Goal: Transaction & Acquisition: Register for event/course

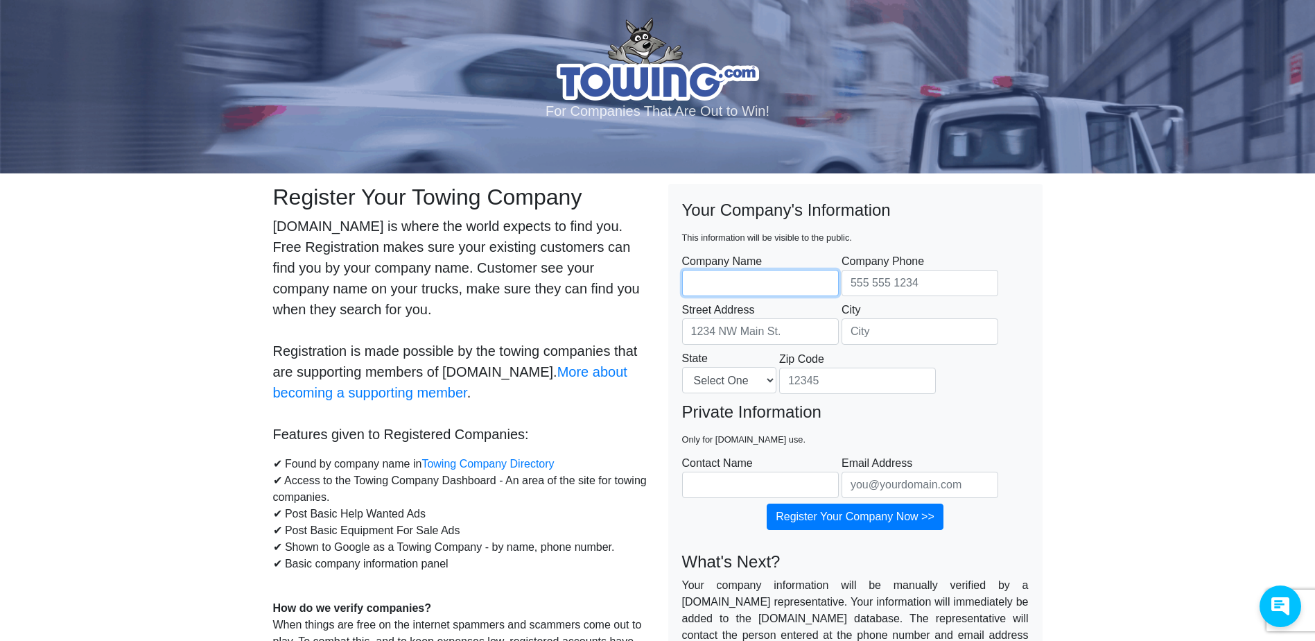
click at [759, 282] on input "Company Name" at bounding box center [760, 283] width 157 height 26
type input "LONGORIA BROS INC"
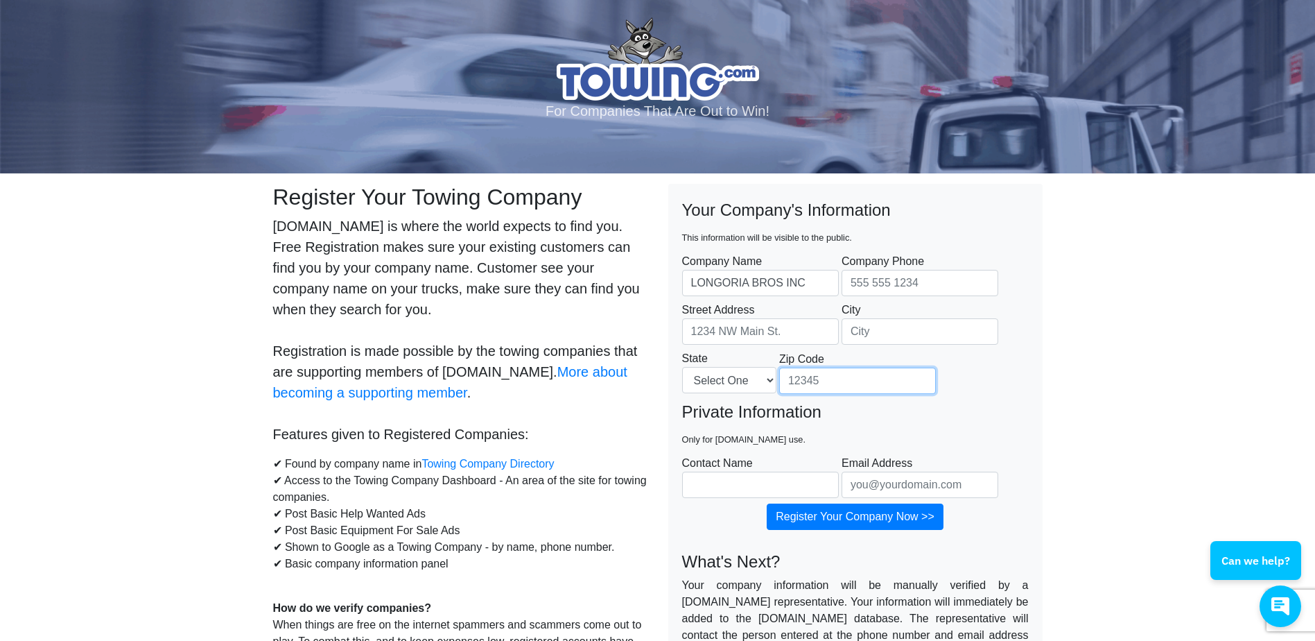
type input "94592"
click at [911, 288] on input "Company Phone" at bounding box center [920, 283] width 157 height 26
type input "5103099467"
type input "37810 Von Euw Common"
type input "Fremont"
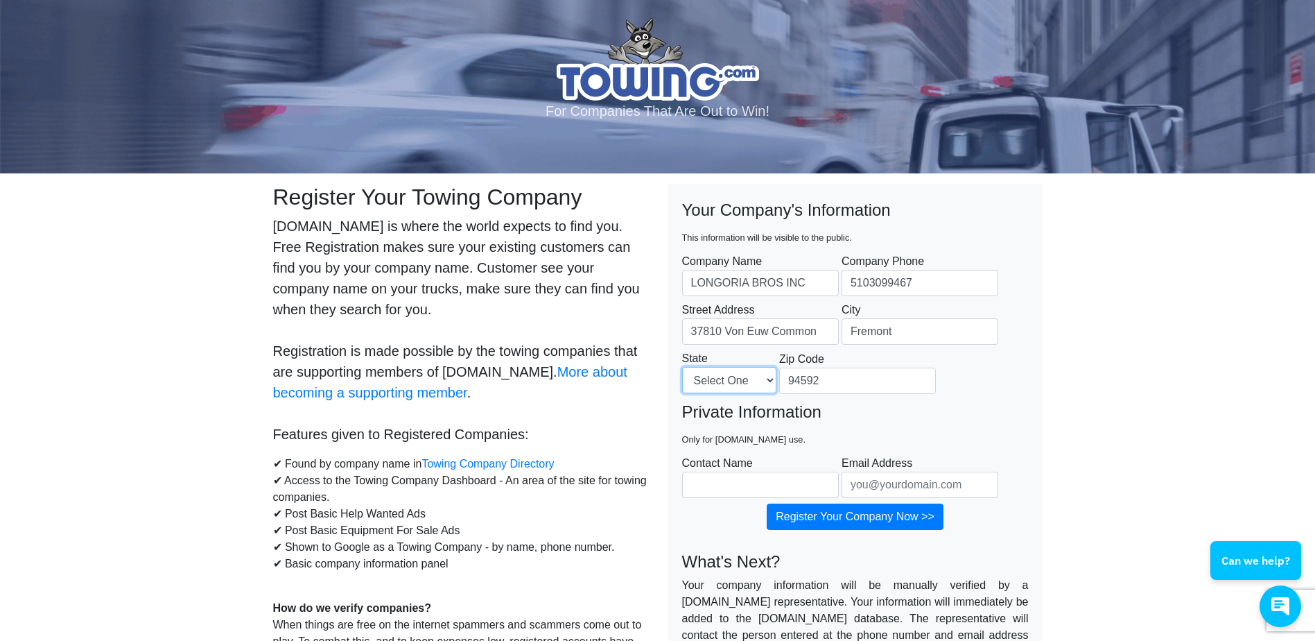
select select "CA"
type input "[PERSON_NAME]"
type input "[EMAIL_ADDRESS][DOMAIN_NAME]"
click at [799, 332] on input "37810 Von Euw Common" at bounding box center [760, 331] width 157 height 26
type input "37810 Von Euw Cmn"
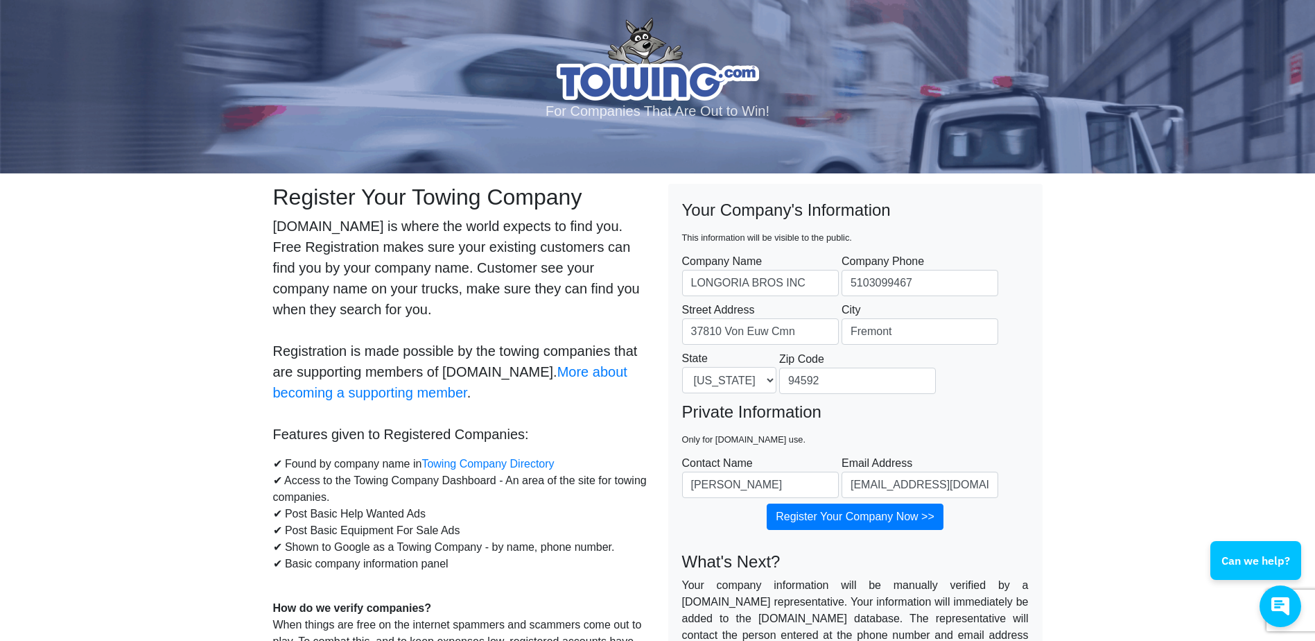
click at [854, 384] on input "94592" at bounding box center [857, 380] width 157 height 26
click at [859, 383] on input "94592" at bounding box center [857, 380] width 157 height 26
type input "94536"
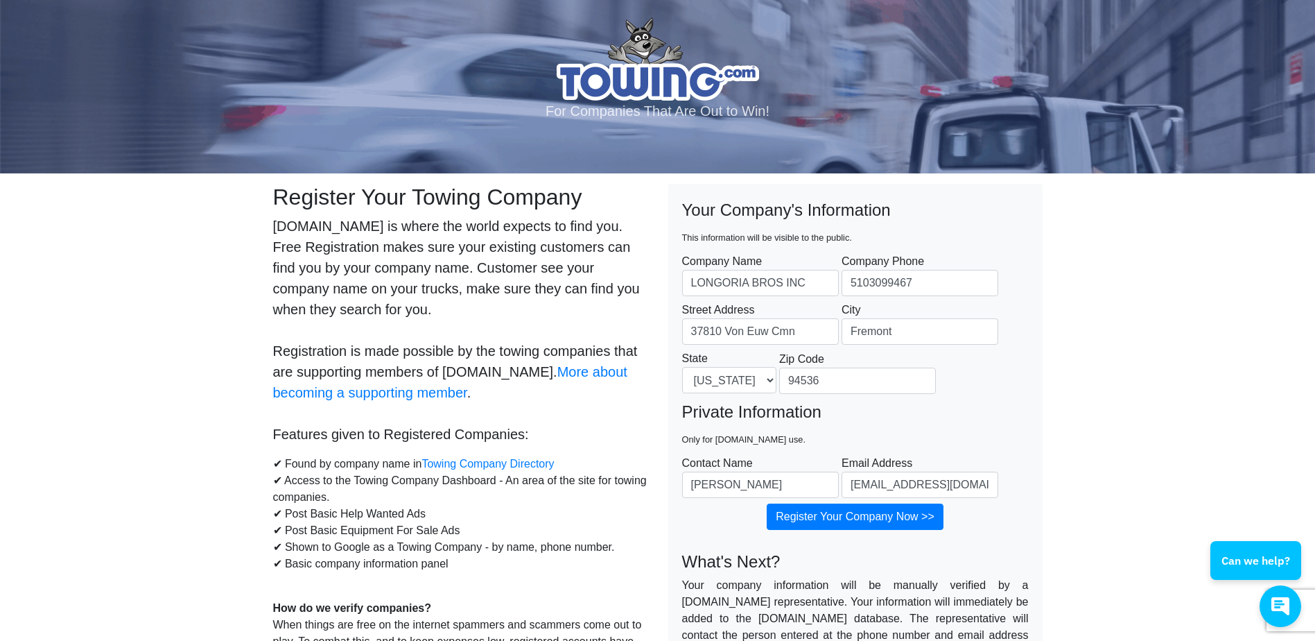
click at [994, 375] on fieldset "Your Company's Information This information will be visible to the public. Comp…" at bounding box center [855, 299] width 347 height 202
click at [881, 514] on input "Register Your Company Now >>" at bounding box center [855, 516] width 177 height 26
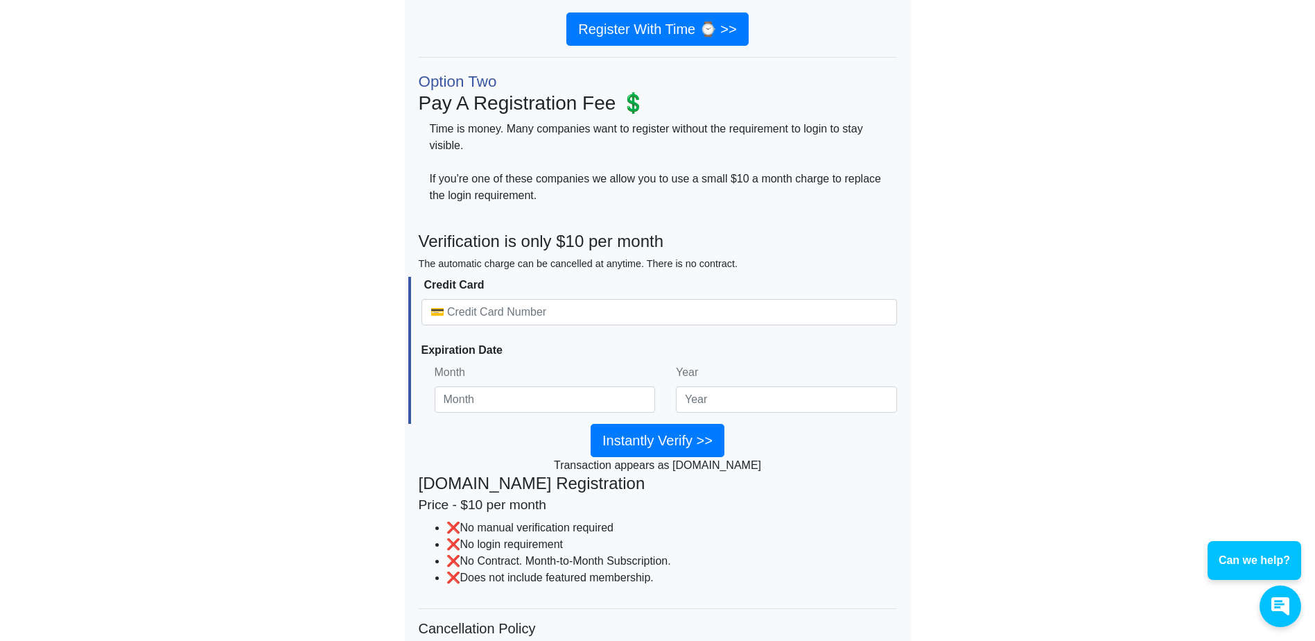
scroll to position [468, 0]
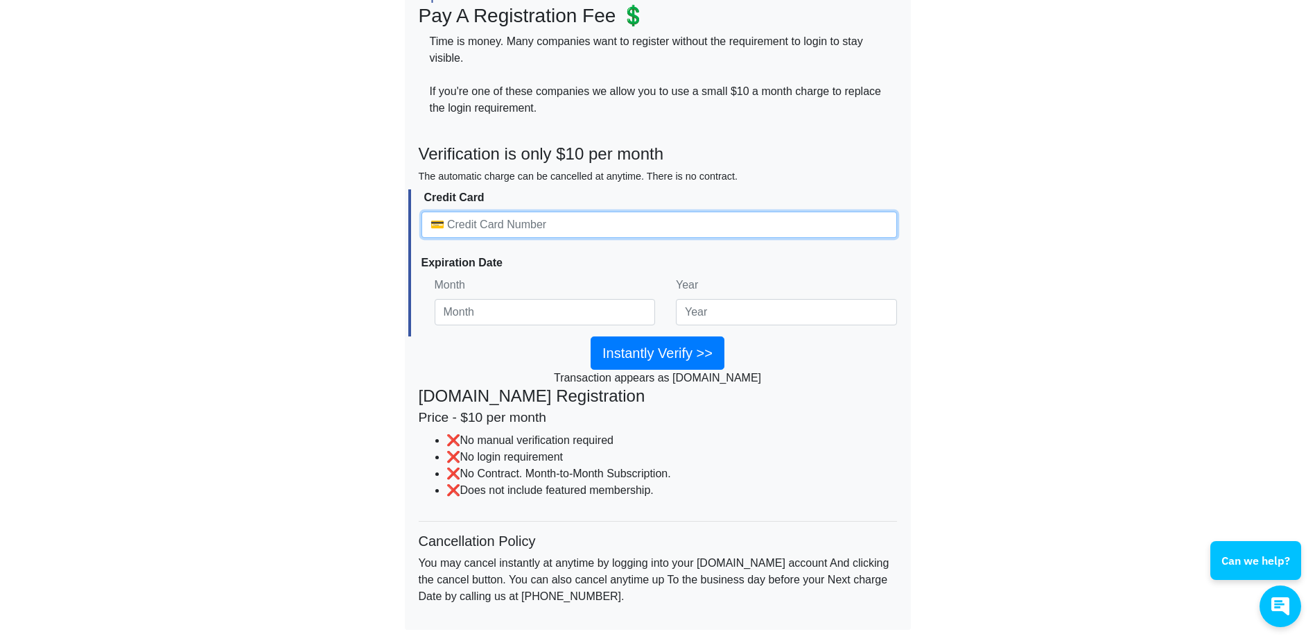
click at [535, 218] on input "Credit Card" at bounding box center [660, 224] width 476 height 26
type input "[CREDIT_CARD_NUMBER]"
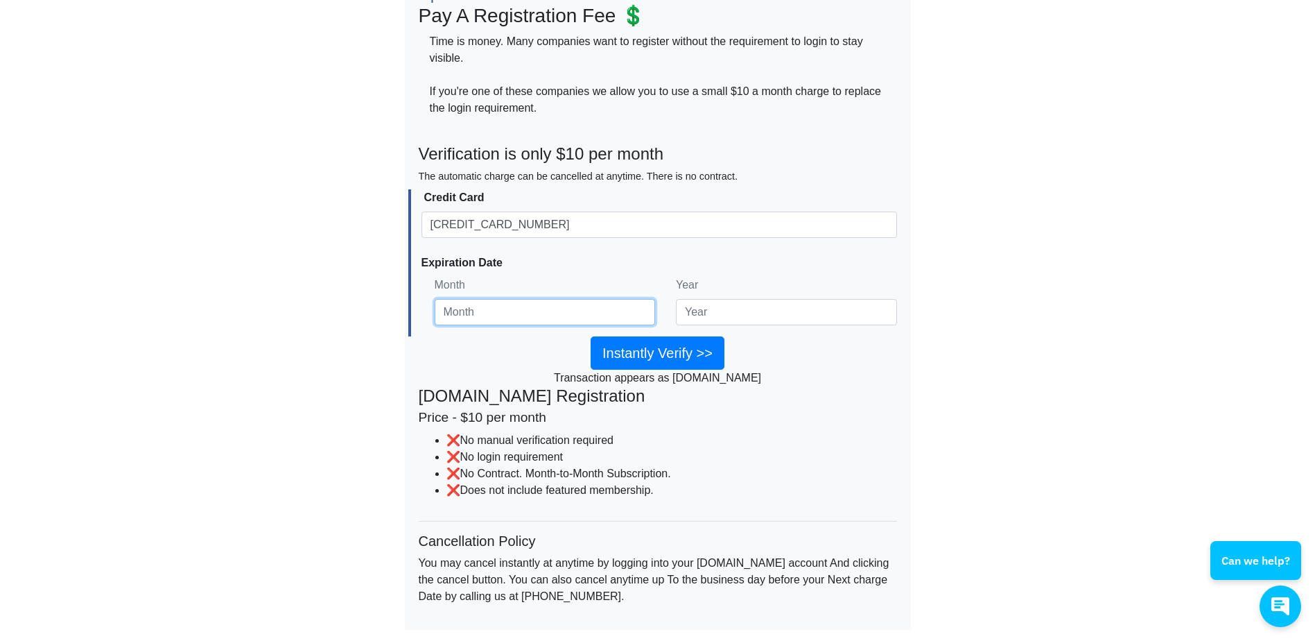
type input "12"
type input "27"
click at [940, 266] on div "Choose Your Verification Option Option One ⌚ Pay With Time The pay-with-time op…" at bounding box center [658, 178] width 790 height 925
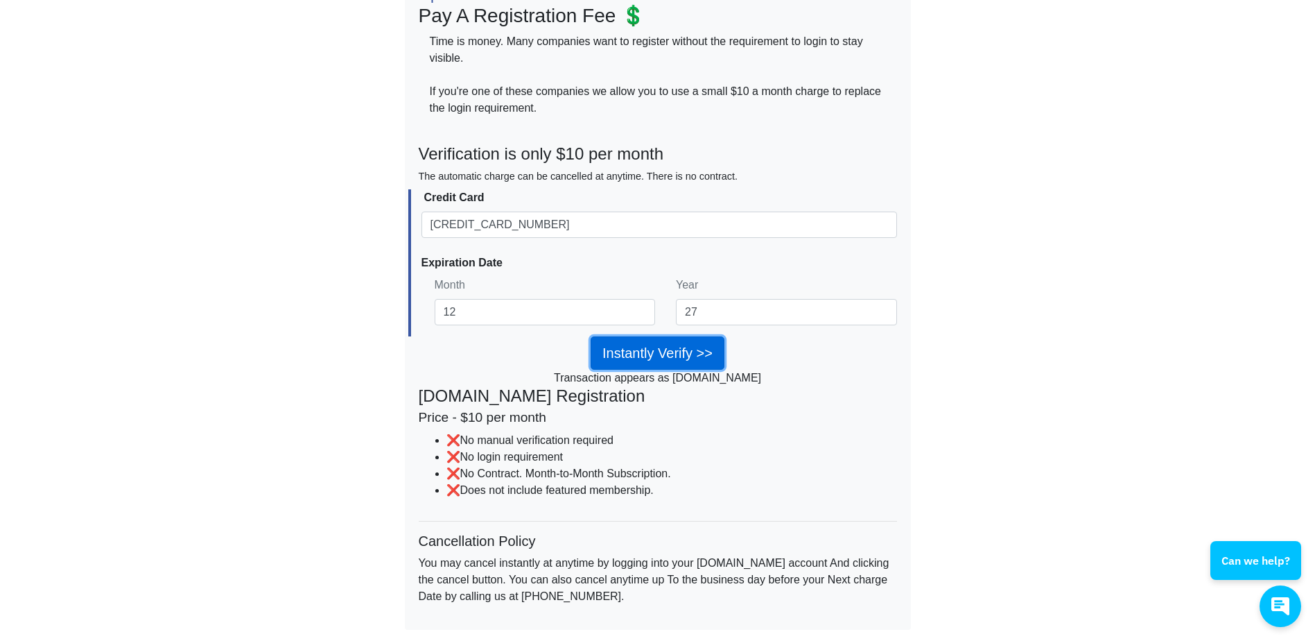
click at [692, 354] on input "Instantly Verify >>" at bounding box center [658, 352] width 134 height 33
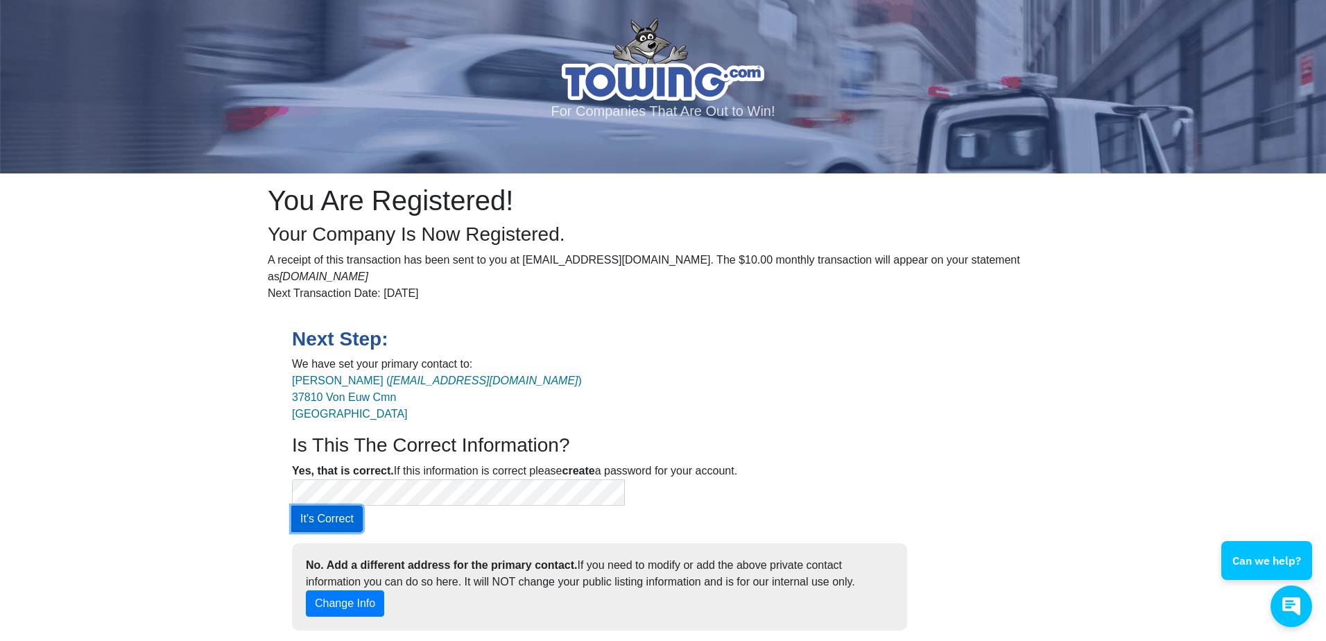
click at [363, 505] on button "It's Correct" at bounding box center [326, 518] width 71 height 26
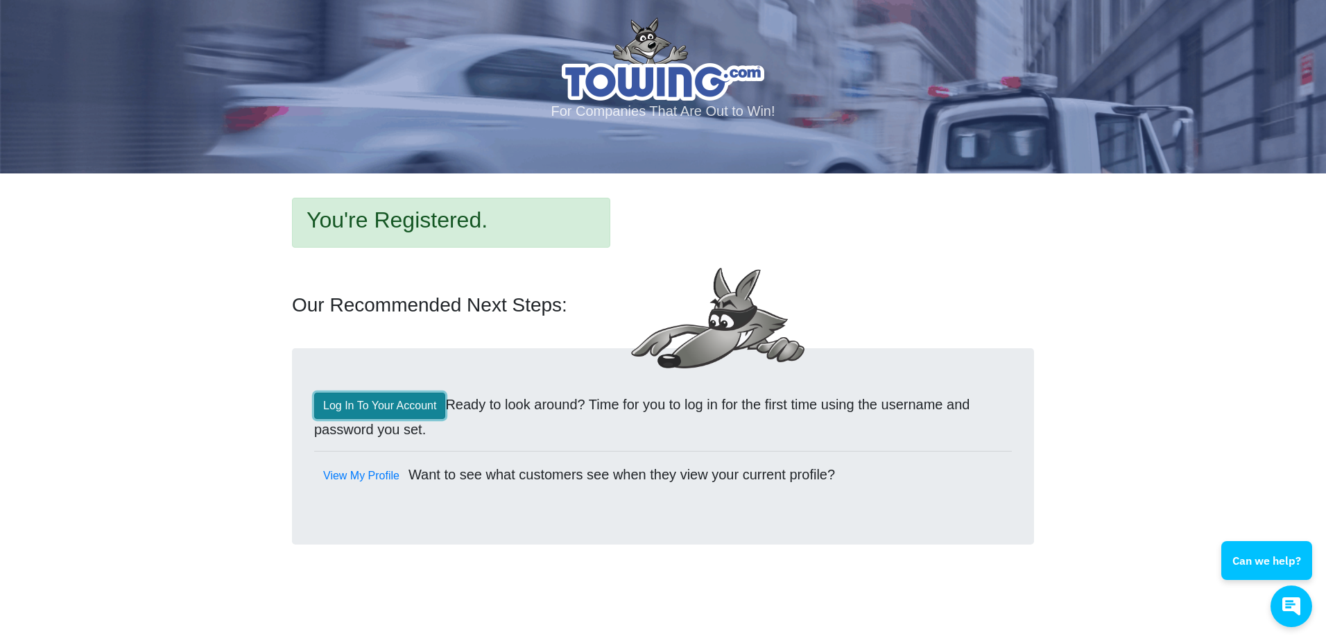
click at [361, 410] on link "Log In To Your Account" at bounding box center [379, 405] width 131 height 26
click at [379, 392] on link "Log In To Your Account" at bounding box center [379, 405] width 131 height 26
click at [331, 474] on link "View My Profile" at bounding box center [361, 475] width 94 height 26
